Goal: Task Accomplishment & Management: Use online tool/utility

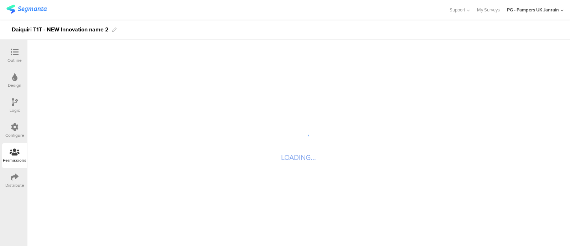
click at [18, 129] on icon at bounding box center [15, 127] width 8 height 8
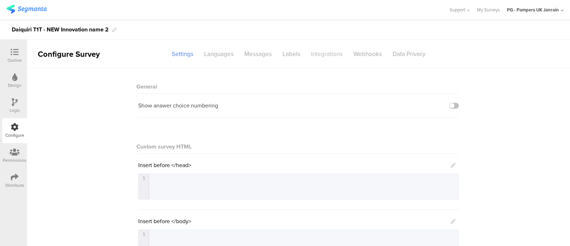
click at [322, 55] on div "Integrations" at bounding box center [327, 54] width 42 height 12
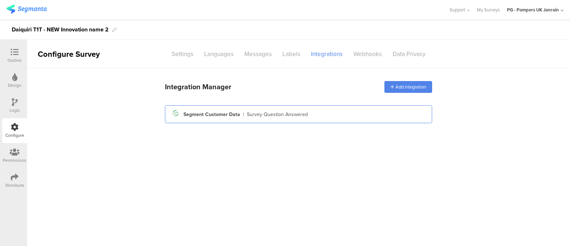
click at [262, 120] on div "Segment icon Created with Sketch. Segment Customer Data | Survey Question Answe…" at bounding box center [298, 114] width 267 height 18
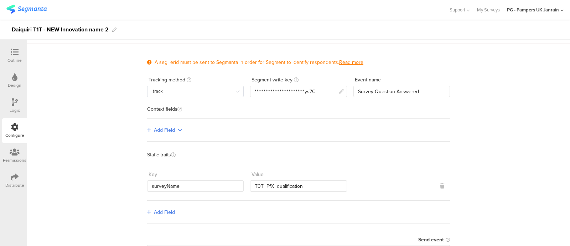
scroll to position [25, 0]
